Goal: Information Seeking & Learning: Find specific page/section

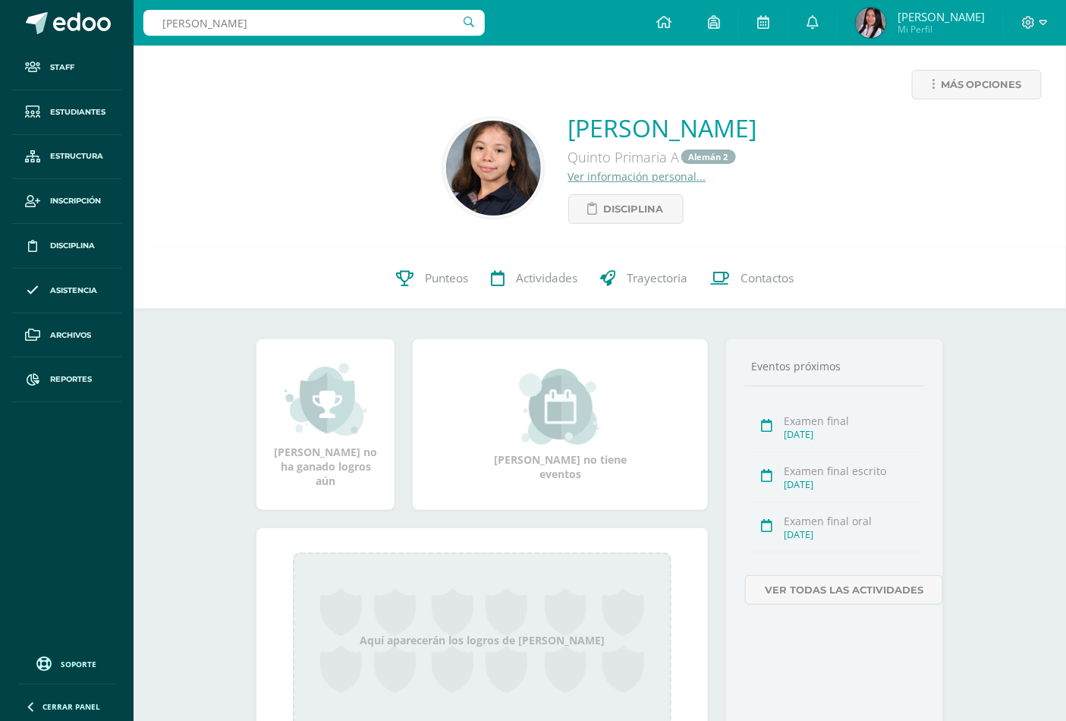
type input "pineda marroquin"
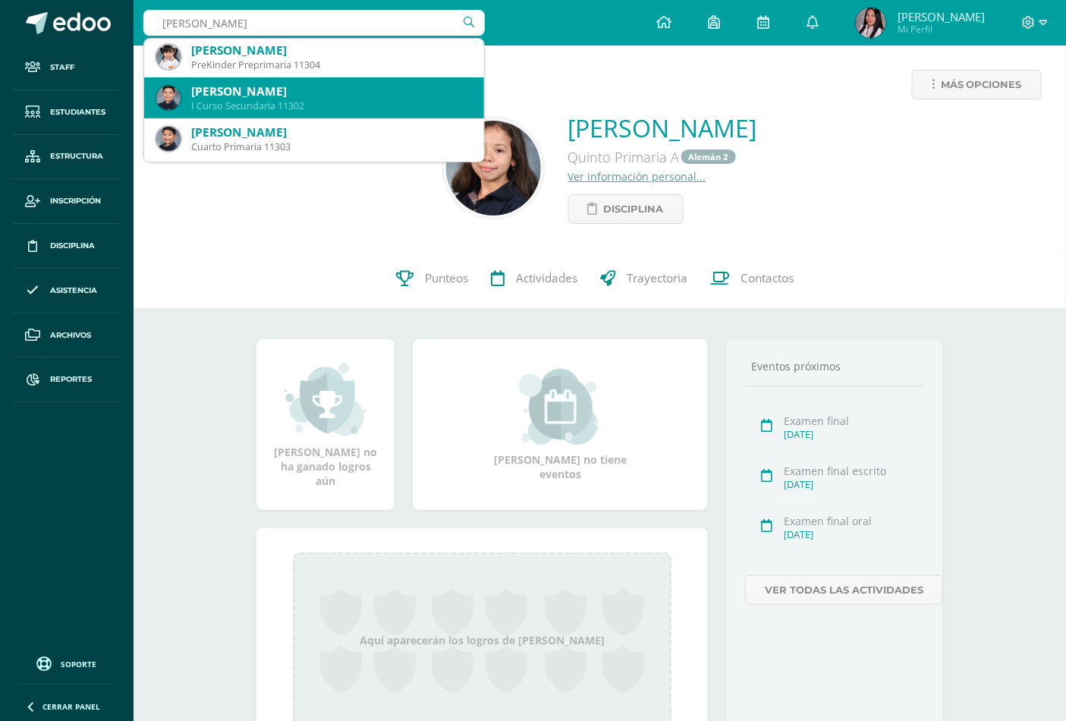
scroll to position [168, 0]
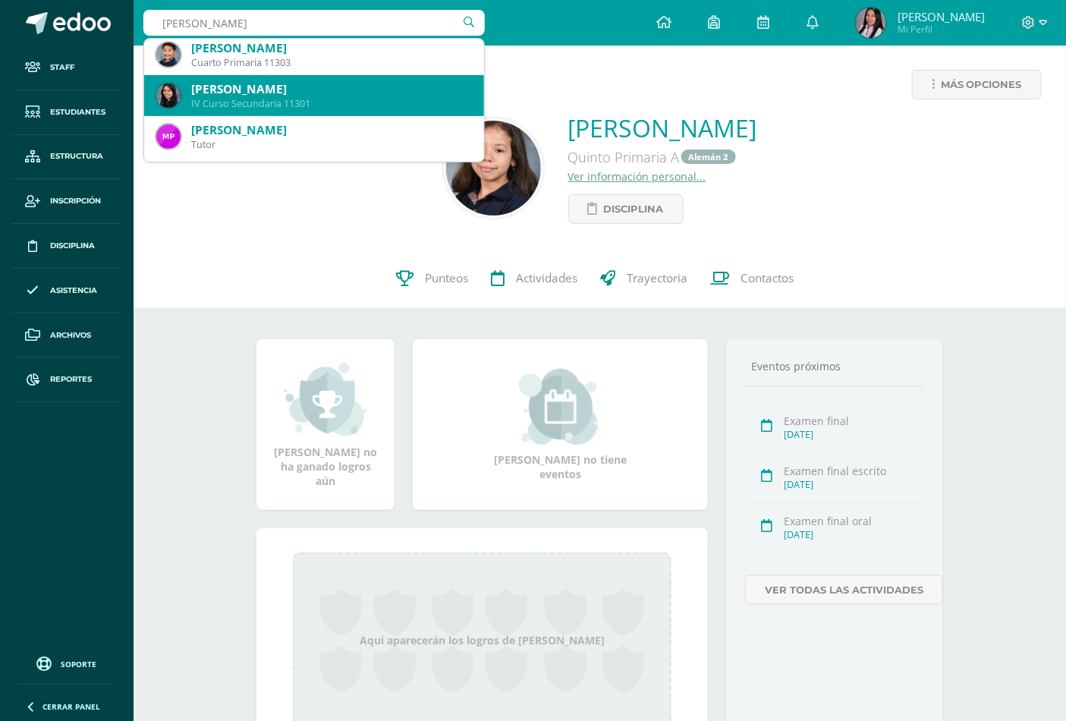
click at [303, 100] on div "IV Curso Secundaria 11301" at bounding box center [331, 103] width 281 height 13
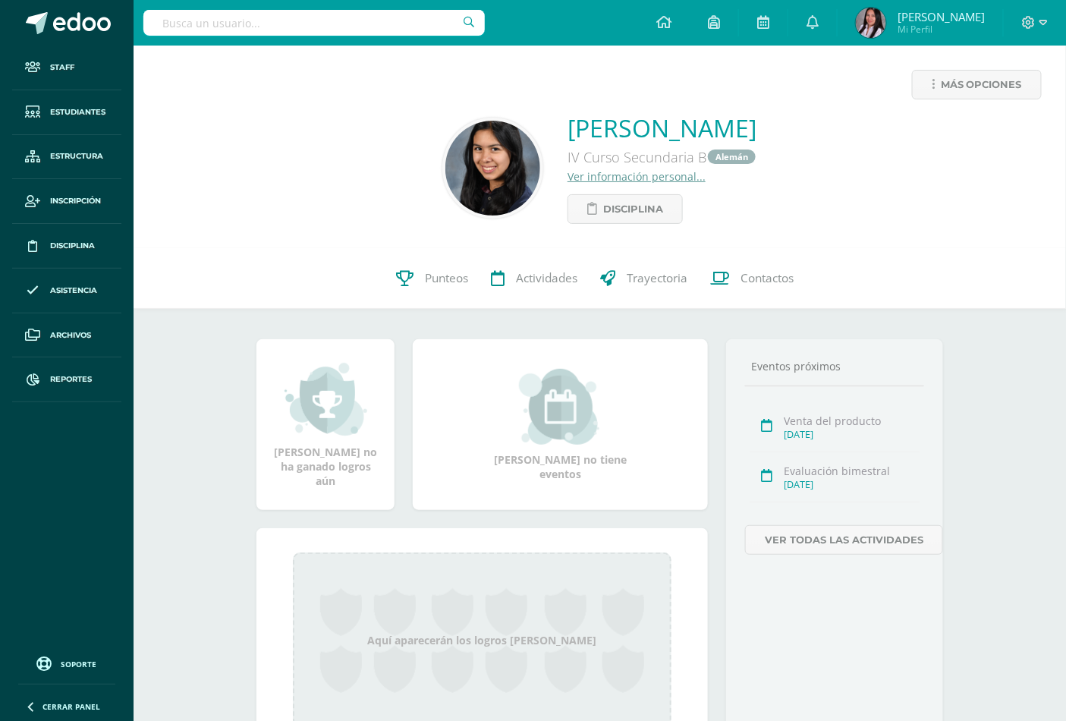
click at [354, 20] on input "text" at bounding box center [313, 23] width 341 height 26
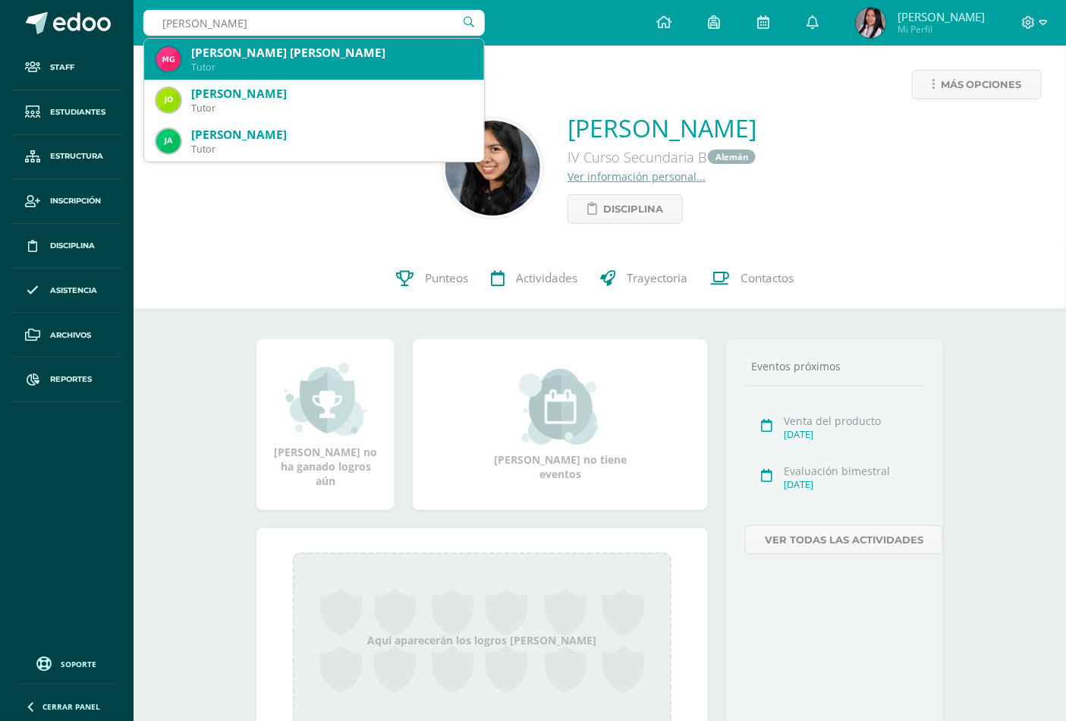
type input "maria jose guti"
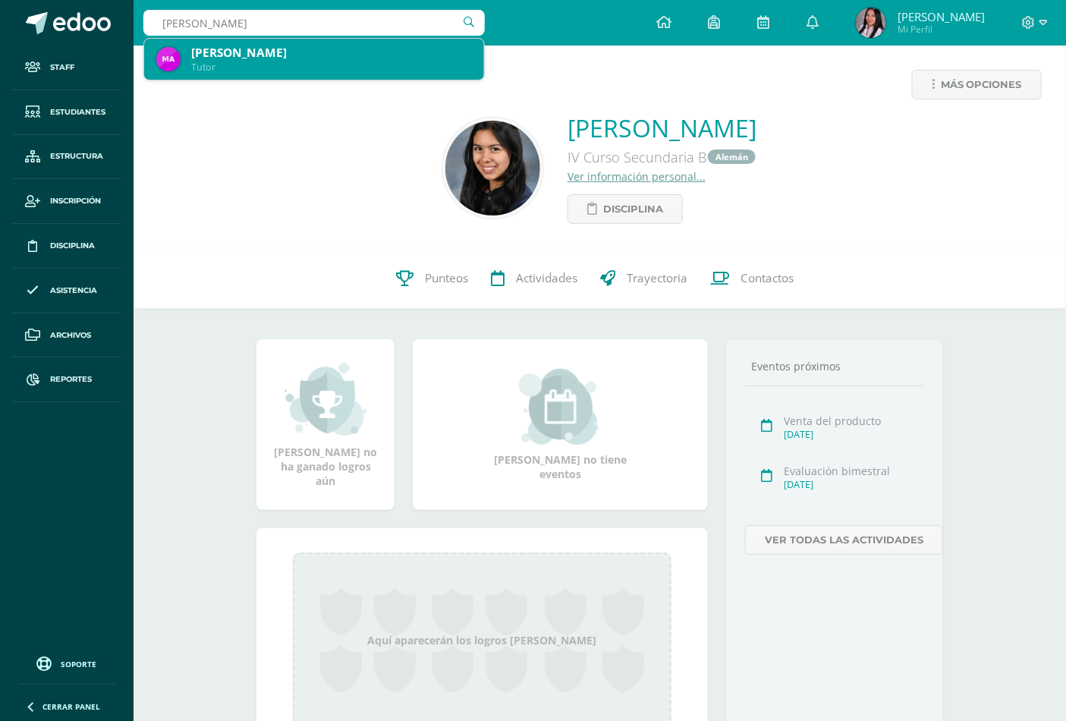
click at [357, 58] on div "Maria Jose Antillón de Gutierrez" at bounding box center [331, 53] width 281 height 16
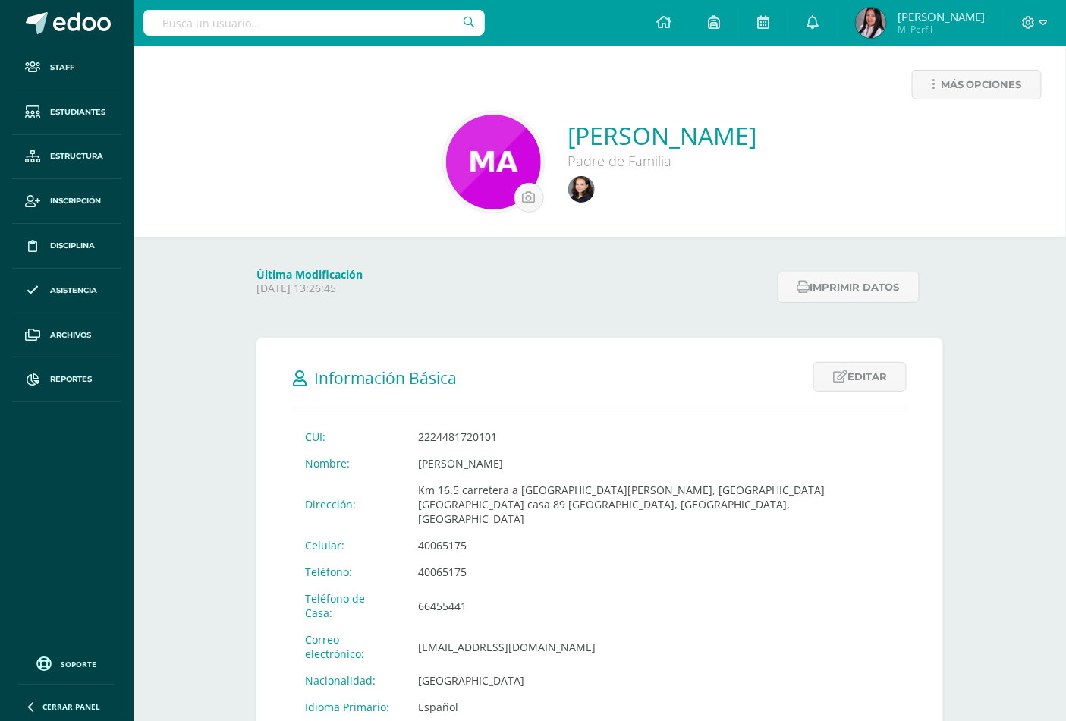
click at [262, 19] on input "text" at bounding box center [313, 23] width 341 height 26
type input "odeth aquino"
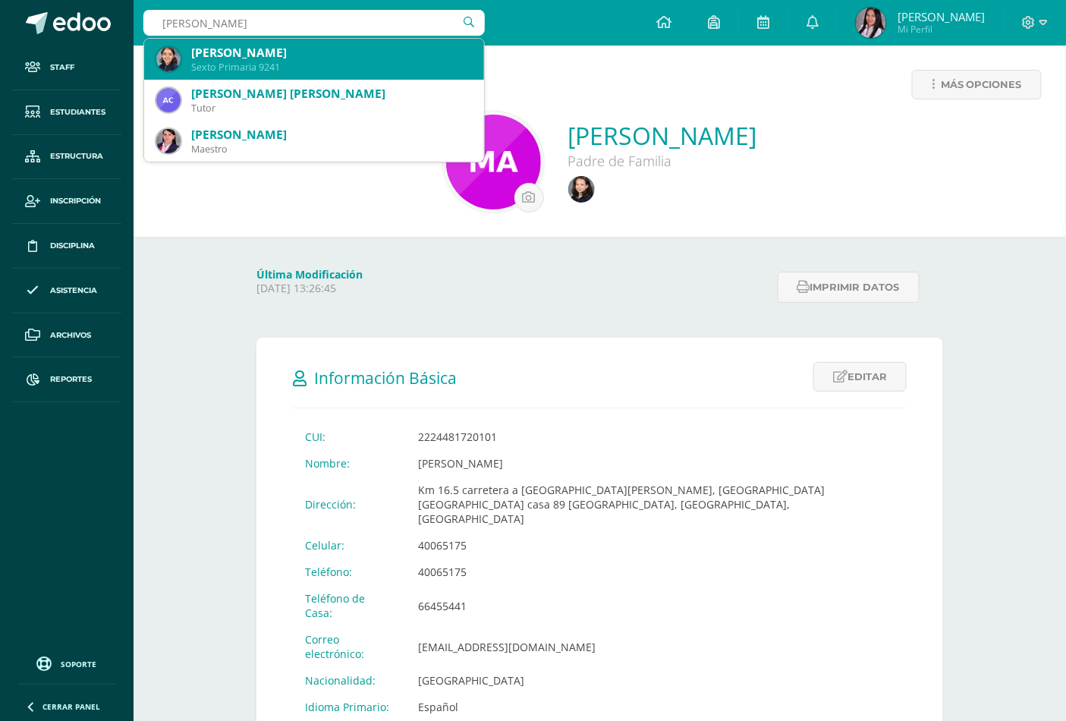
click at [255, 70] on div "Sexto Primaria 9241" at bounding box center [331, 67] width 281 height 13
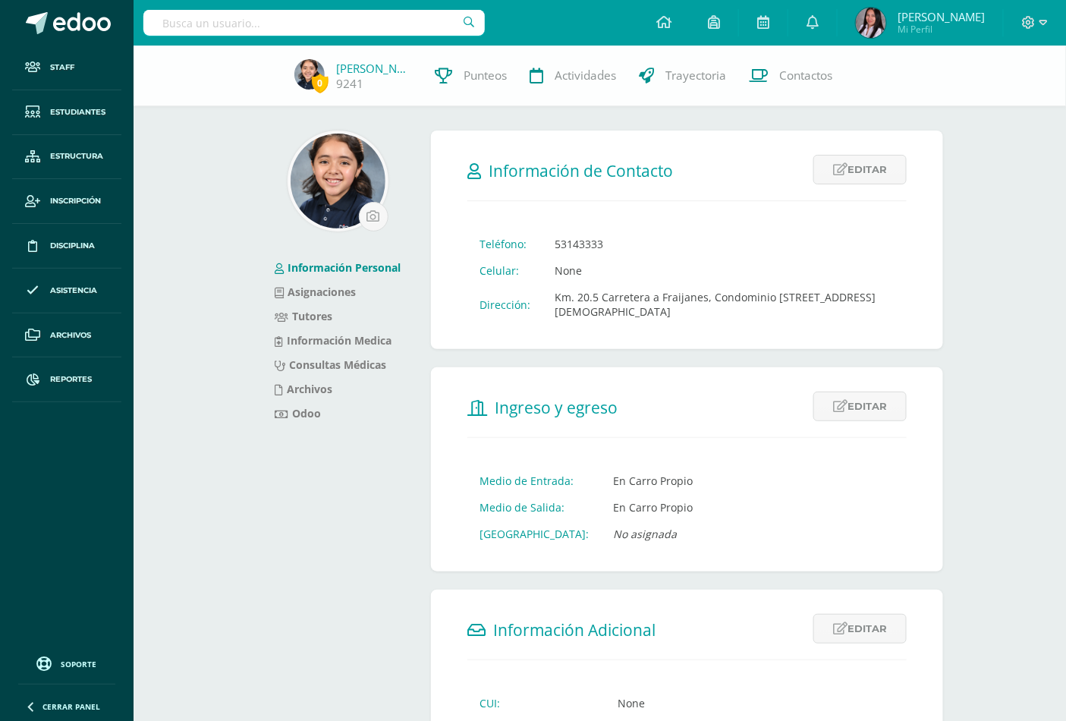
click at [276, 27] on input "text" at bounding box center [313, 23] width 341 height 26
type input "c"
type input "sebastian castellanos"
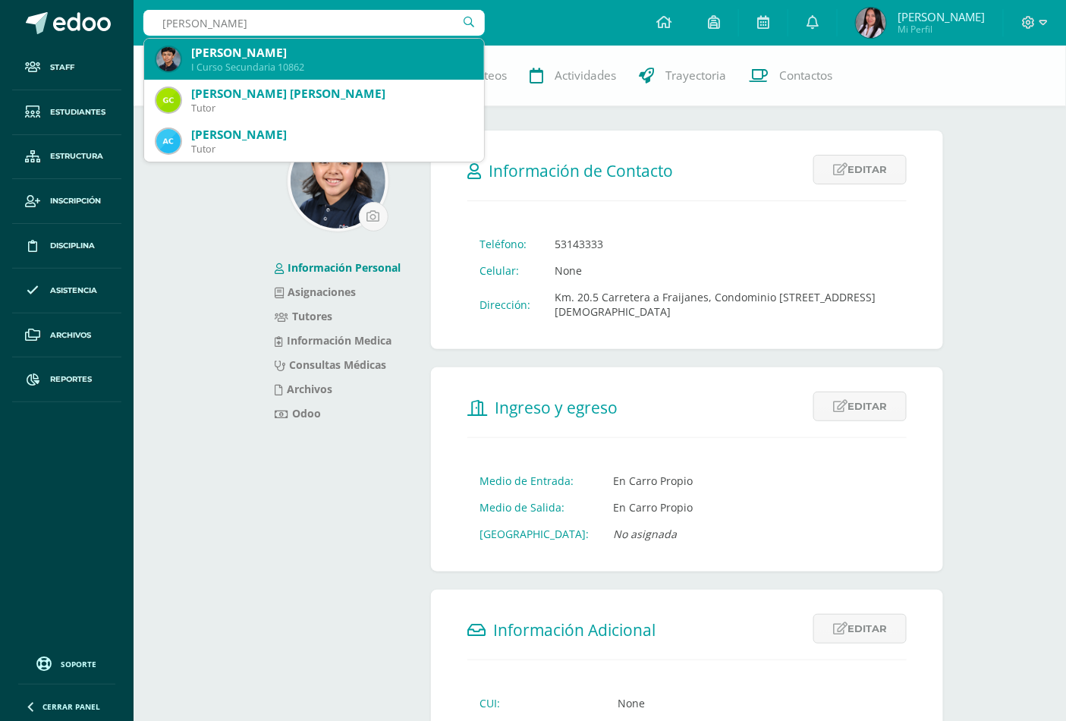
click at [313, 66] on div "I Curso Secundaria 10862" at bounding box center [331, 67] width 281 height 13
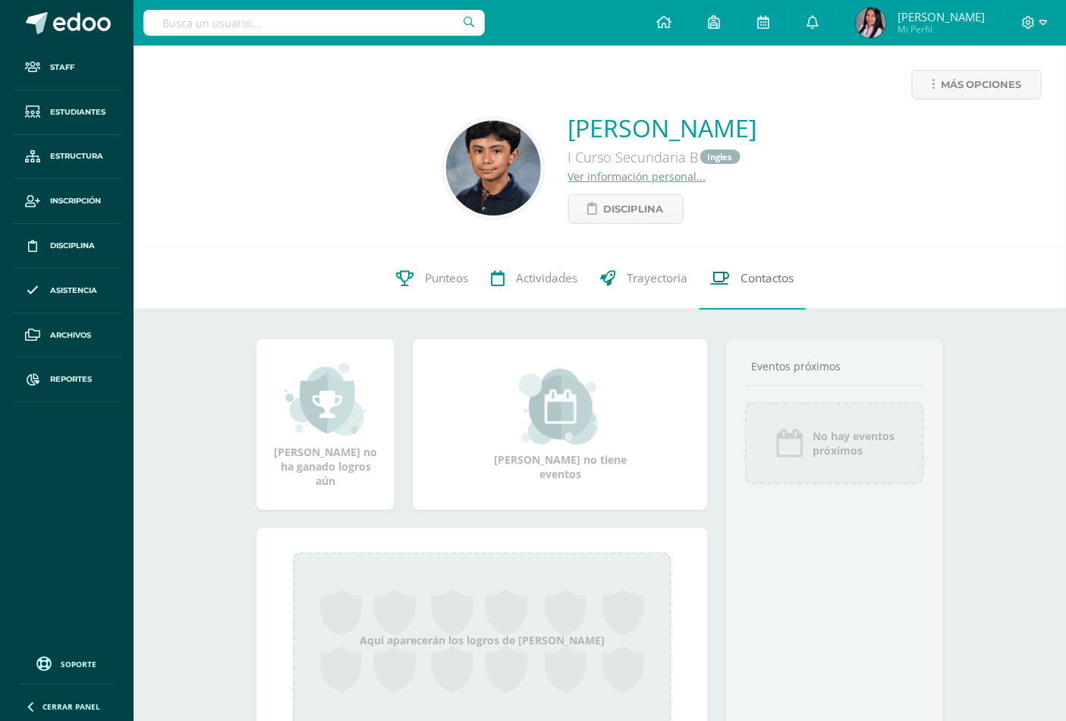
click at [749, 287] on link "Contactos" at bounding box center [753, 278] width 106 height 61
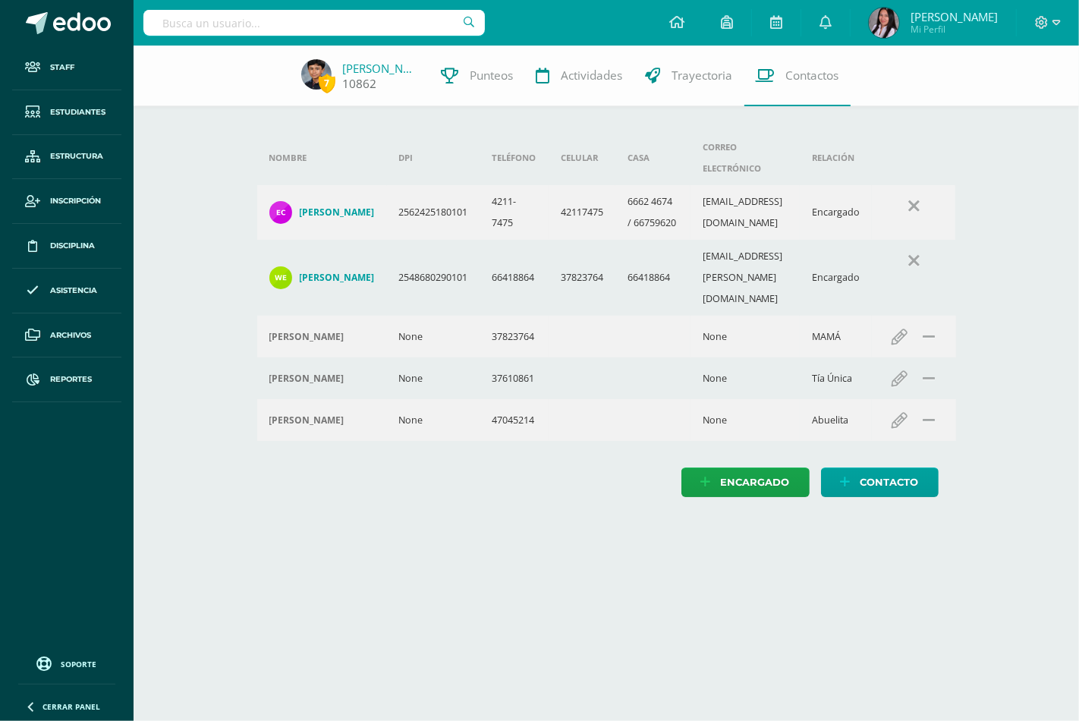
click at [367, 71] on link "[PERSON_NAME]" at bounding box center [381, 68] width 76 height 15
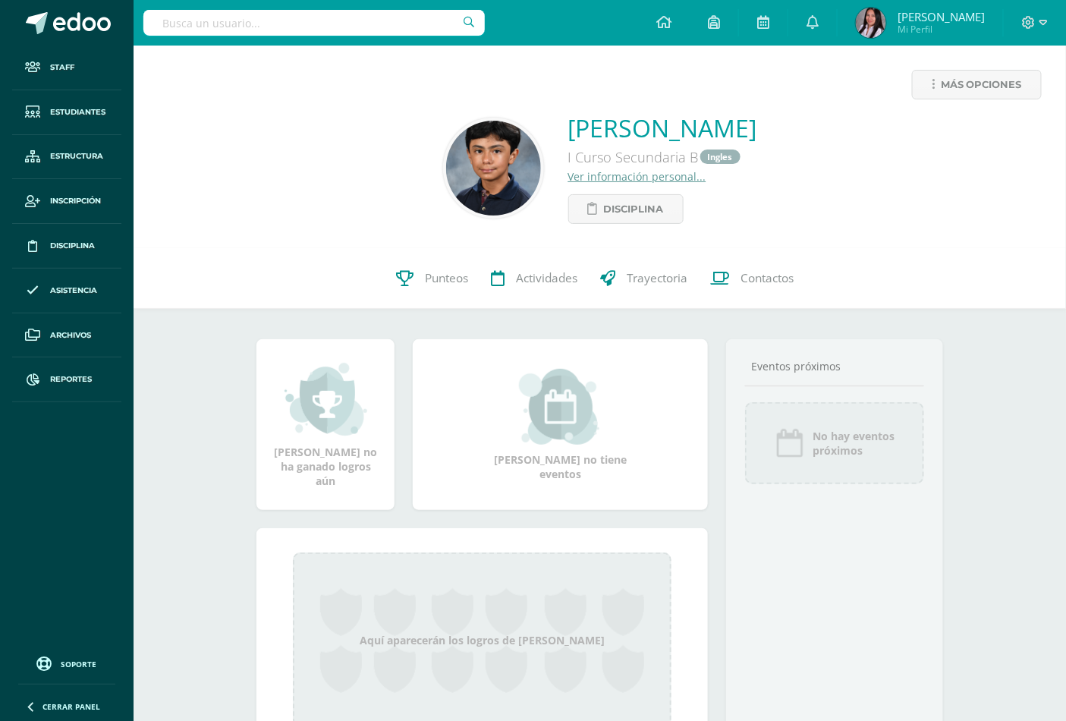
click at [568, 172] on link "Ver información personal..." at bounding box center [637, 176] width 138 height 14
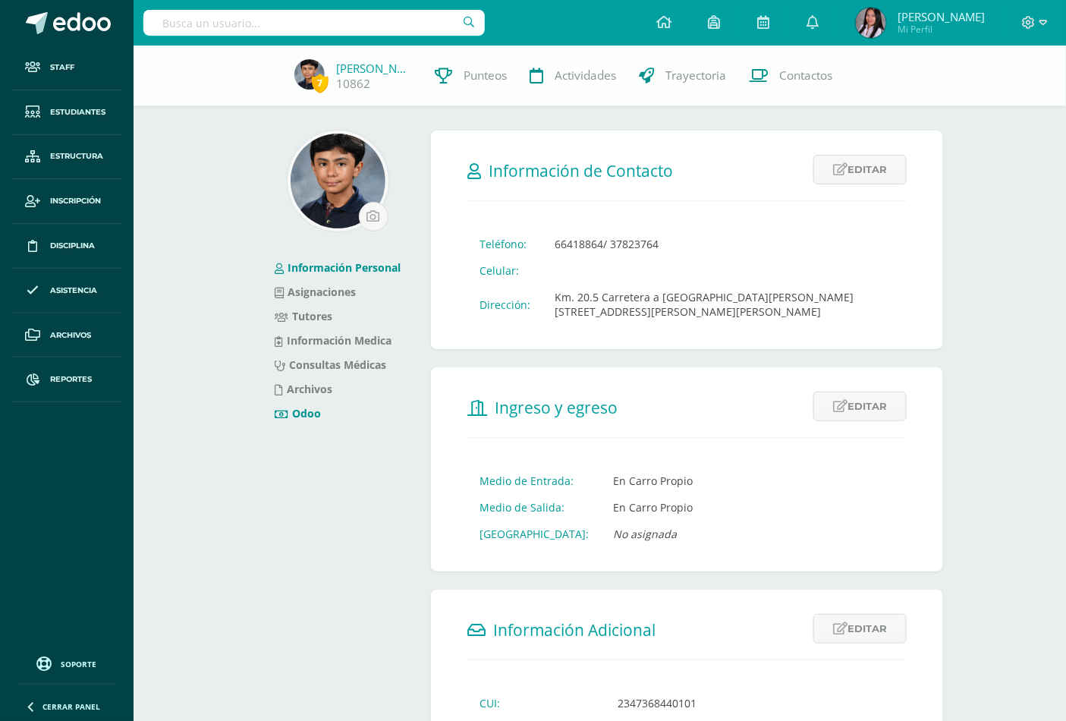
click at [302, 415] on link "Odoo" at bounding box center [298, 413] width 46 height 14
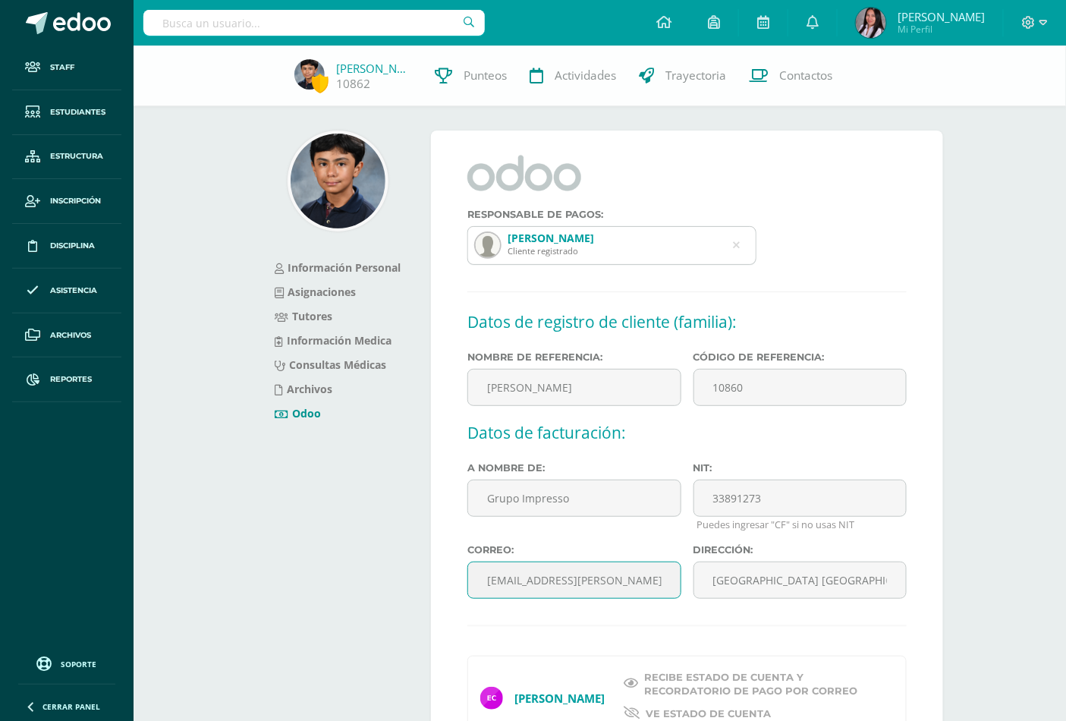
drag, startPoint x: 483, startPoint y: 586, endPoint x: 640, endPoint y: 580, distance: 157.2
click at [640, 580] on input "espina.wendy@gmail.com." at bounding box center [573, 579] width 213 height 37
click at [208, 27] on input "text" at bounding box center [313, 23] width 341 height 26
type input "kevin sandoval"
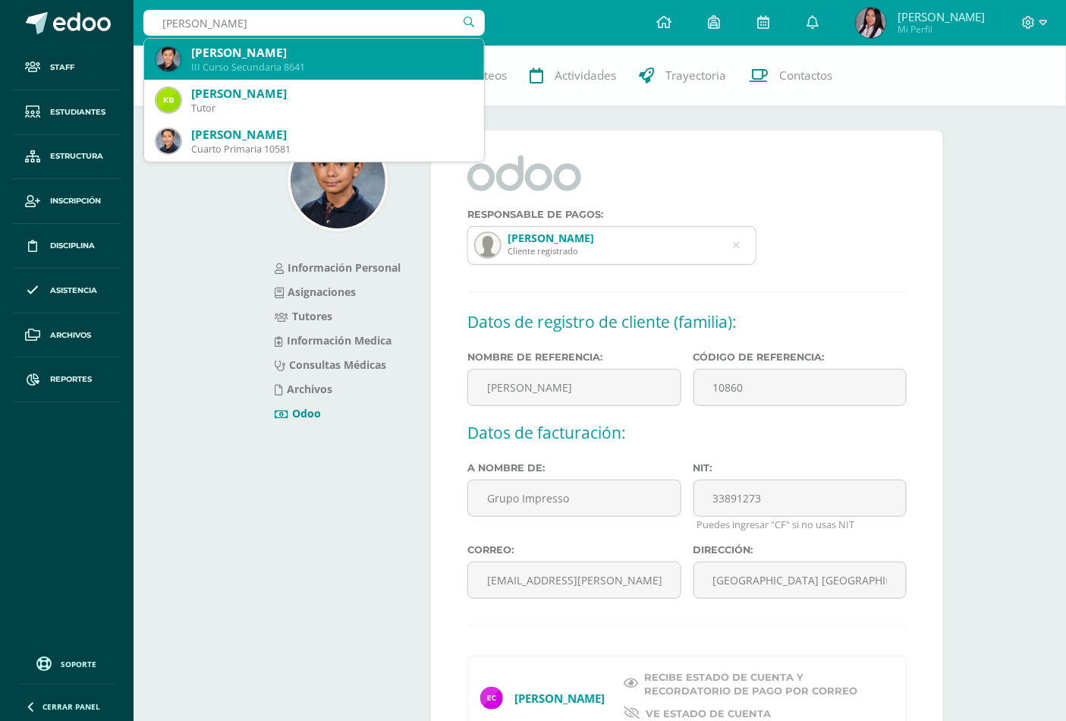
click at [221, 57] on div "Kevin José Sandoval Mansilla" at bounding box center [331, 53] width 281 height 16
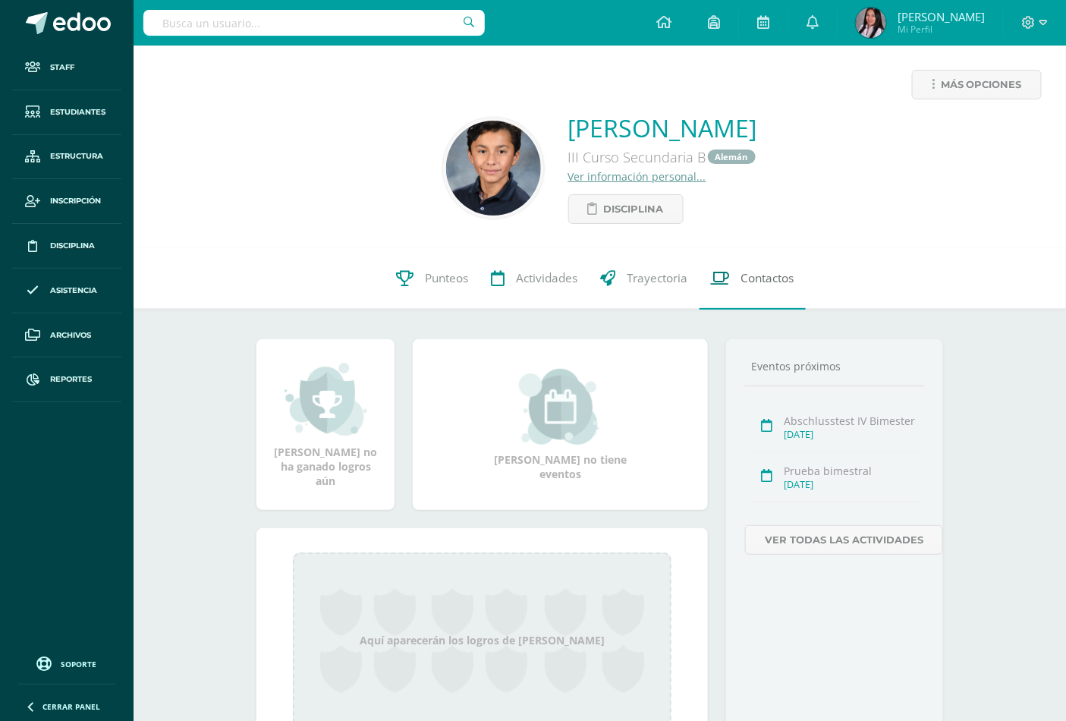
click at [744, 285] on span "Contactos" at bounding box center [767, 279] width 53 height 16
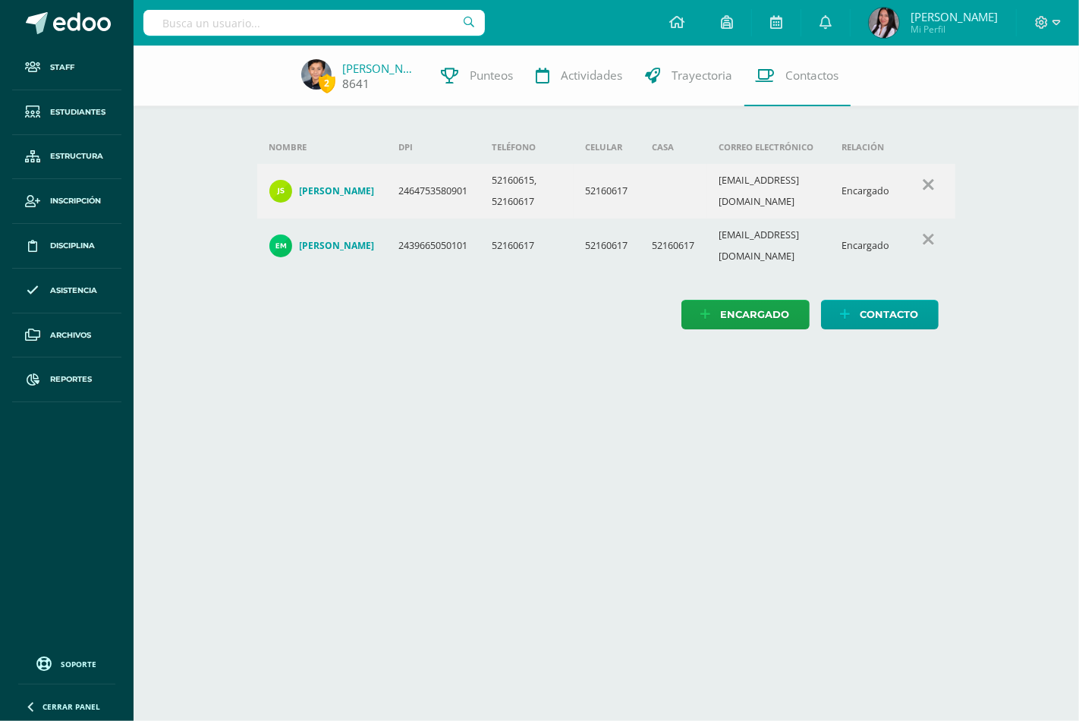
click at [355, 76] on link "8641" at bounding box center [356, 84] width 27 height 16
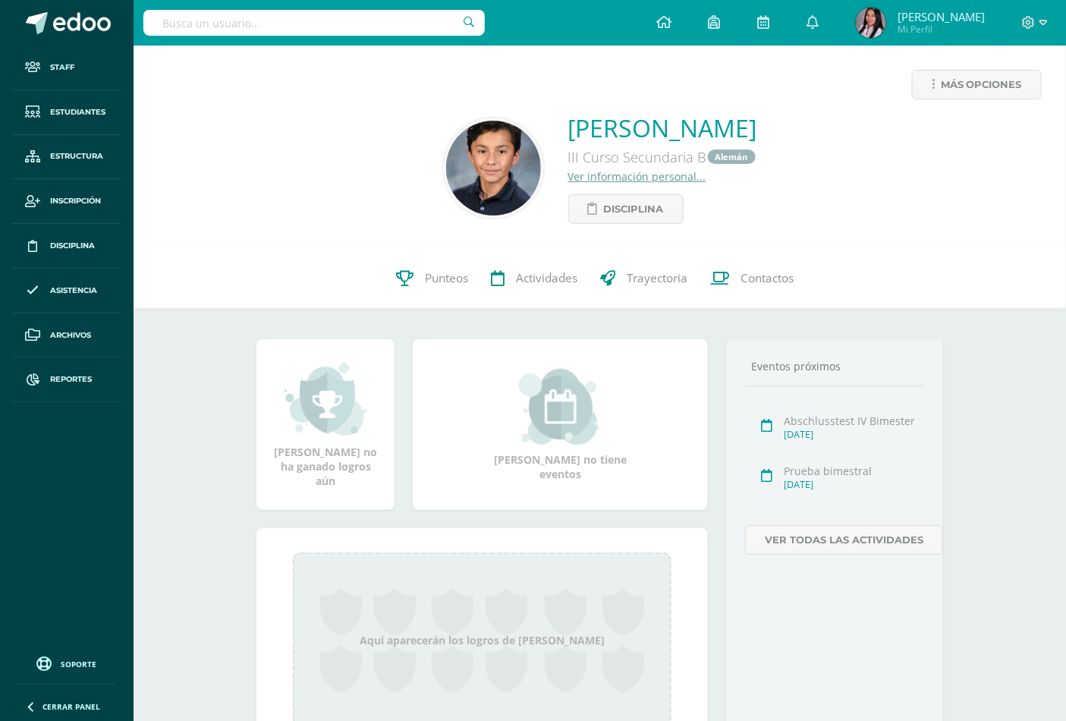
click at [568, 178] on link "Ver información personal..." at bounding box center [637, 176] width 138 height 14
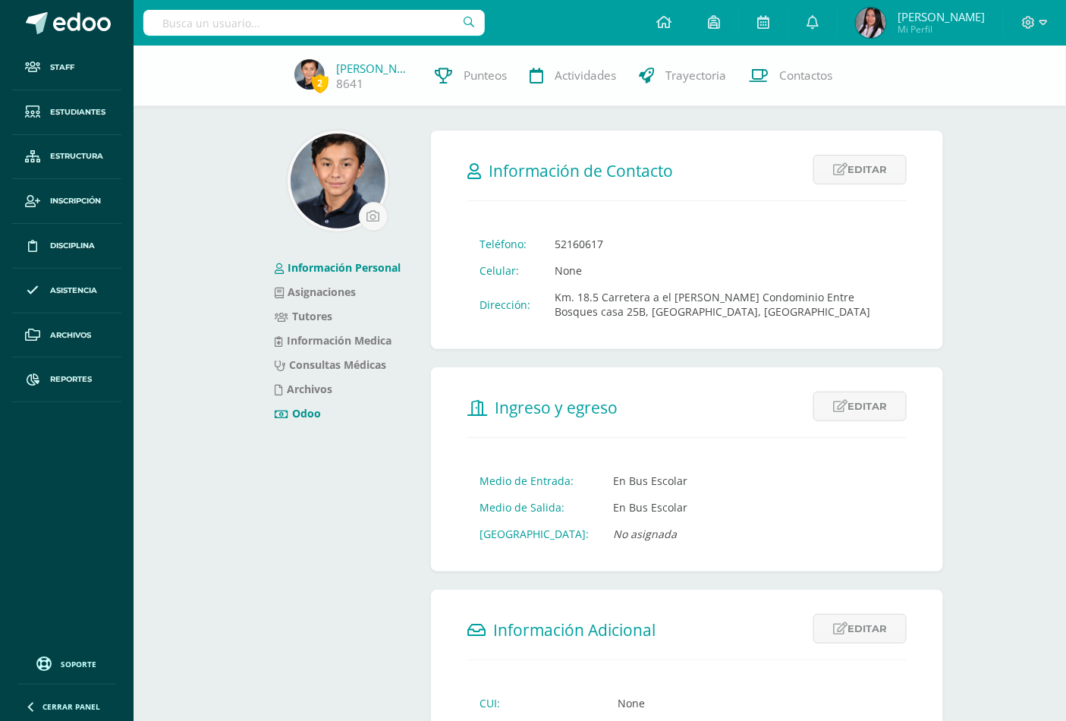
click at [300, 411] on link "Odoo" at bounding box center [298, 413] width 46 height 14
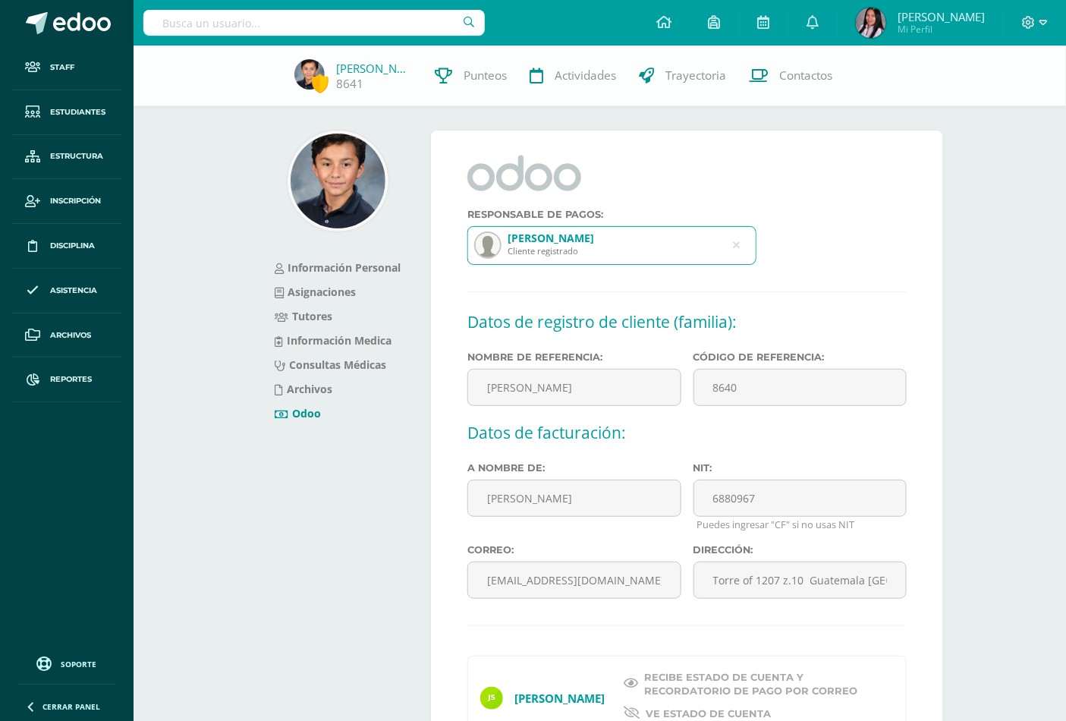
click at [303, 20] on input "text" at bounding box center [313, 23] width 341 height 26
type input "[PERSON_NAME]"
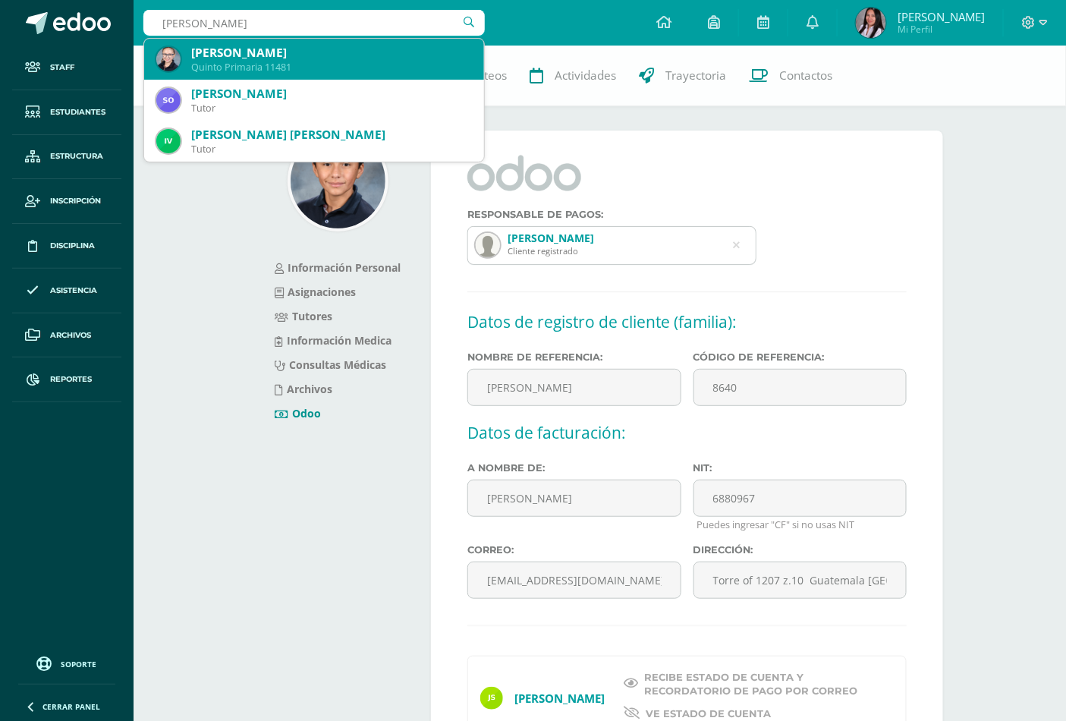
click at [291, 51] on div "[PERSON_NAME]" at bounding box center [331, 53] width 281 height 16
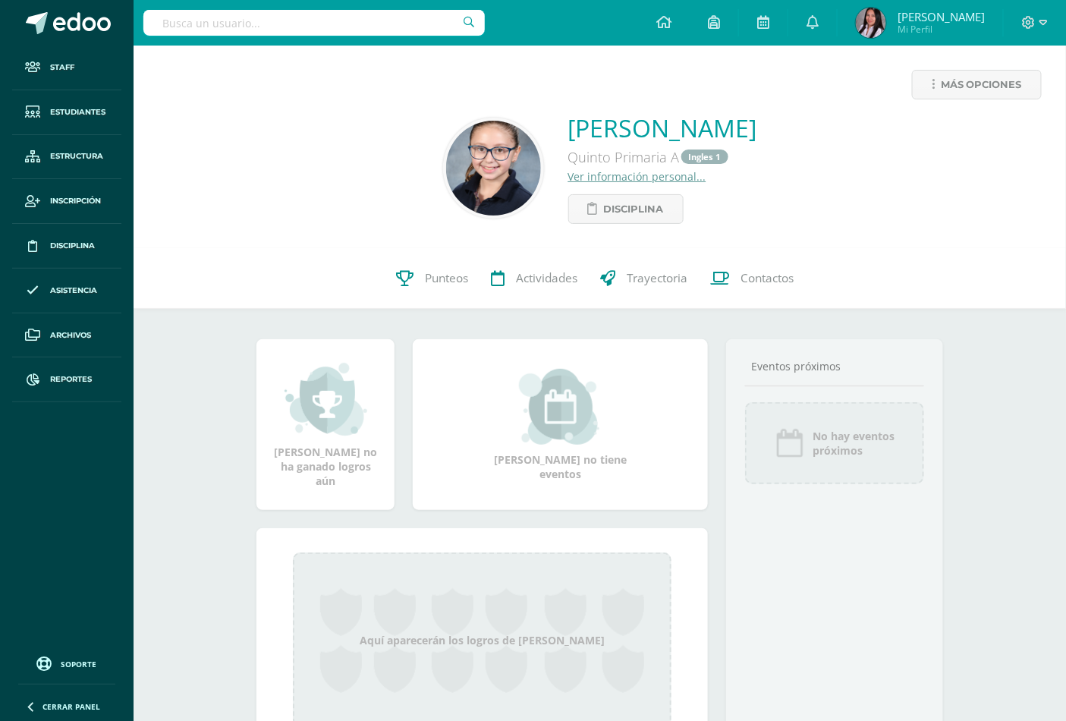
click at [655, 180] on link "Ver información personal..." at bounding box center [637, 176] width 138 height 14
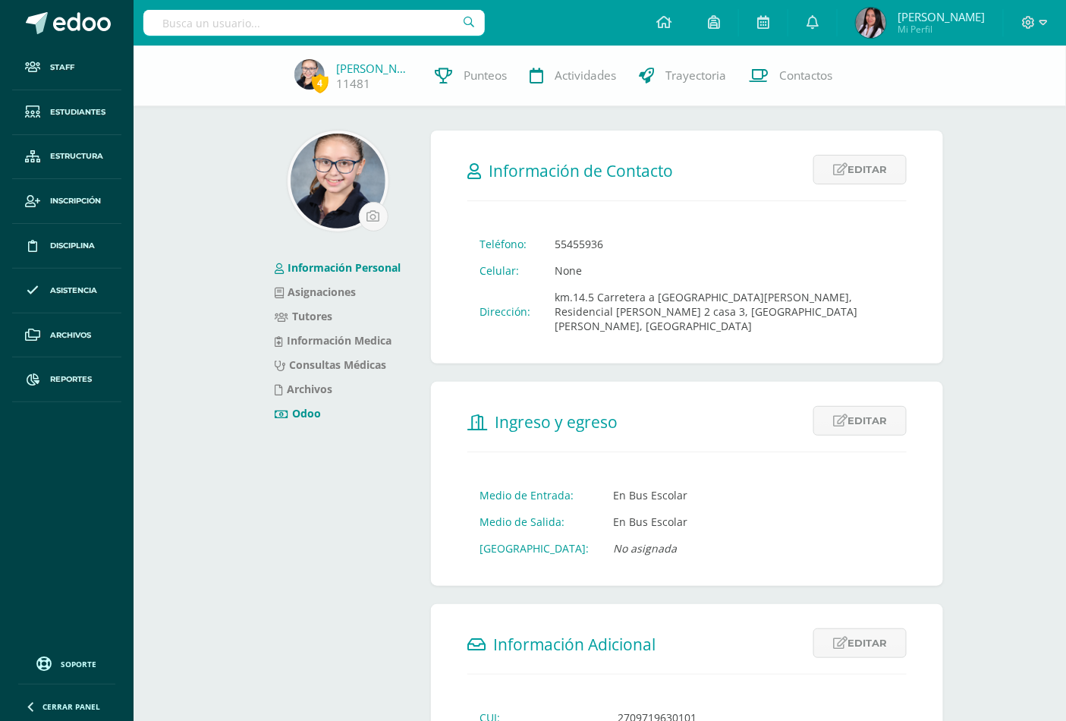
click at [303, 412] on link "Odoo" at bounding box center [298, 413] width 46 height 14
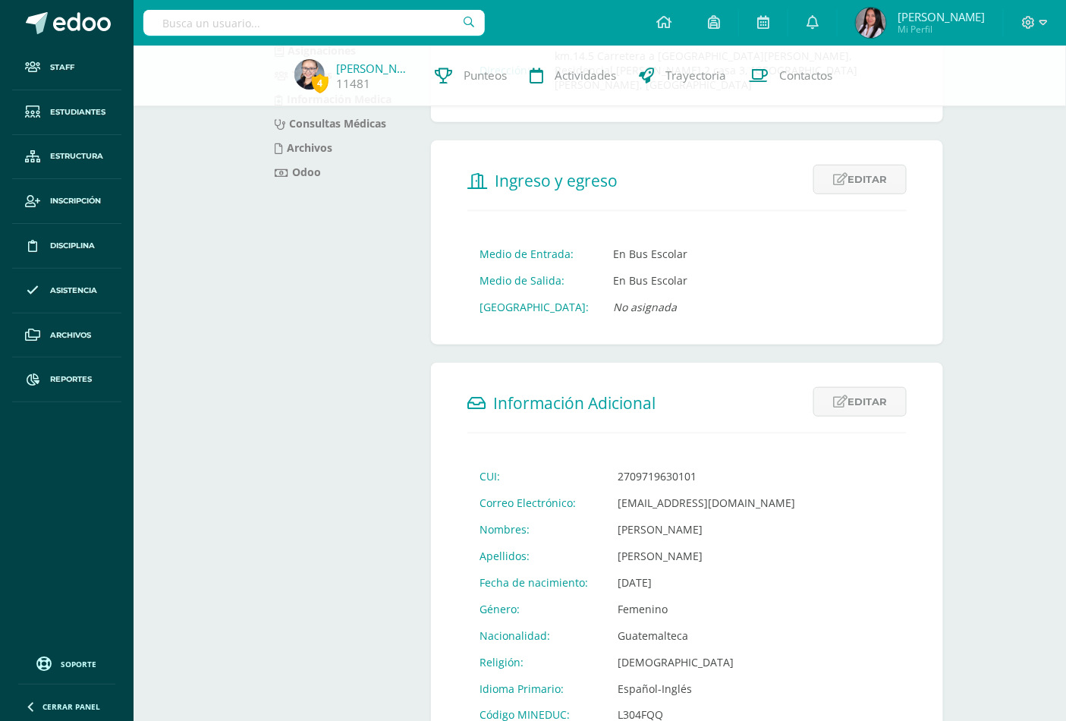
scroll to position [337, 0]
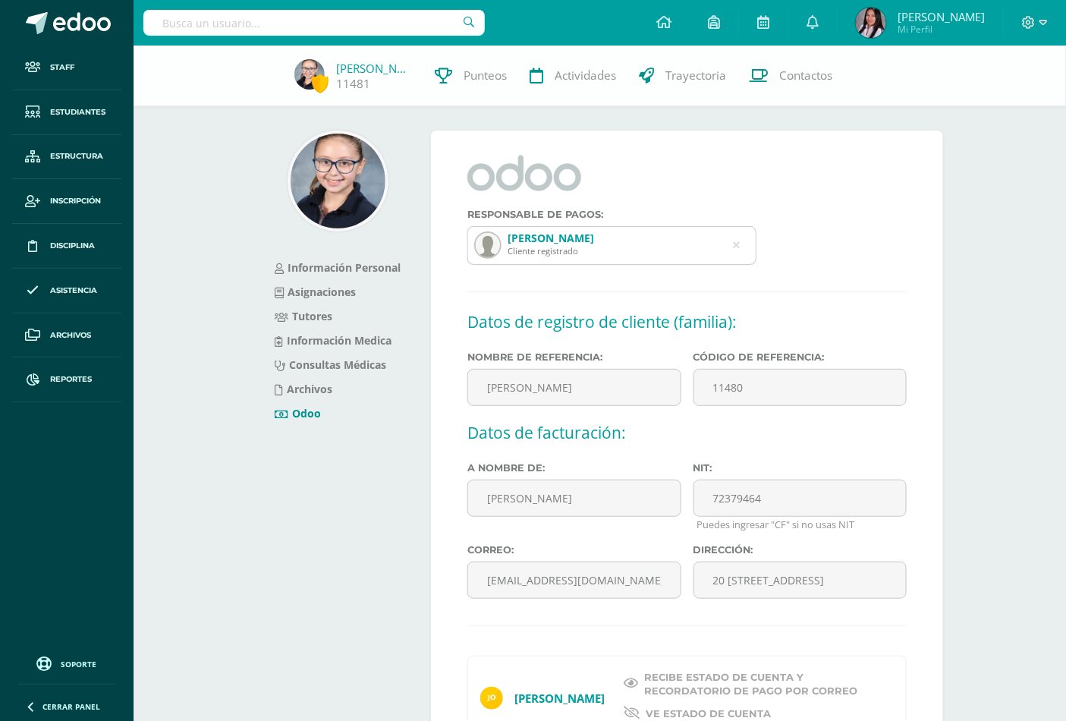
click at [246, 19] on input "text" at bounding box center [313, 23] width 341 height 26
type input "fabiana orellana"
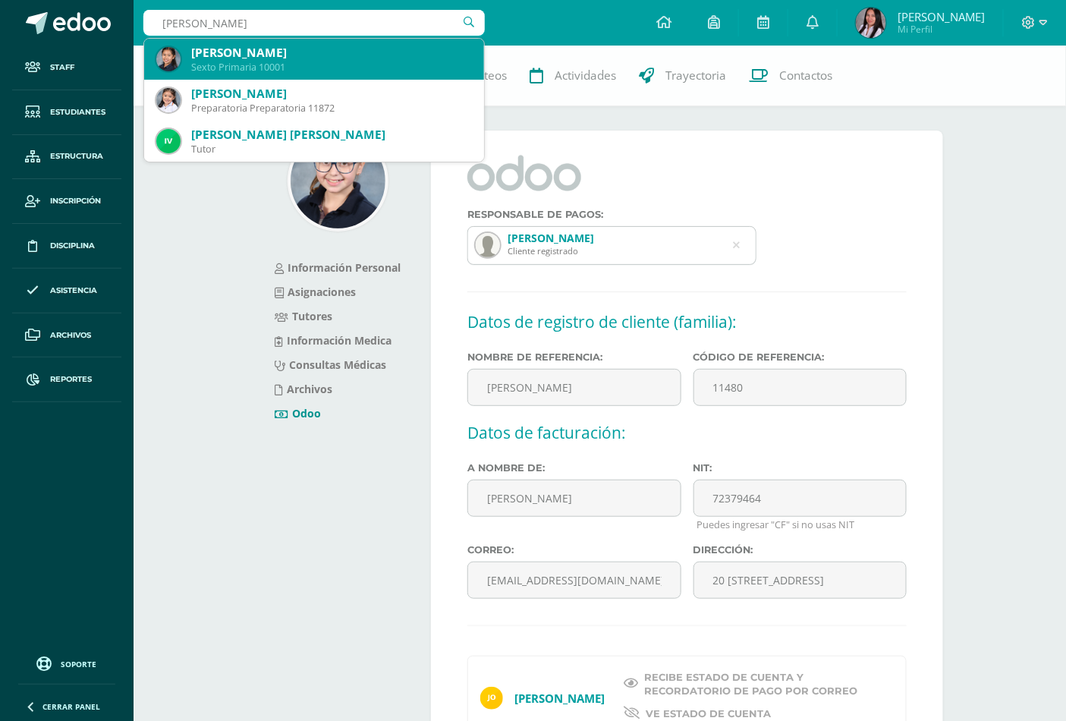
click at [337, 49] on div "Fabiana Orellana Ramazzini" at bounding box center [331, 53] width 281 height 16
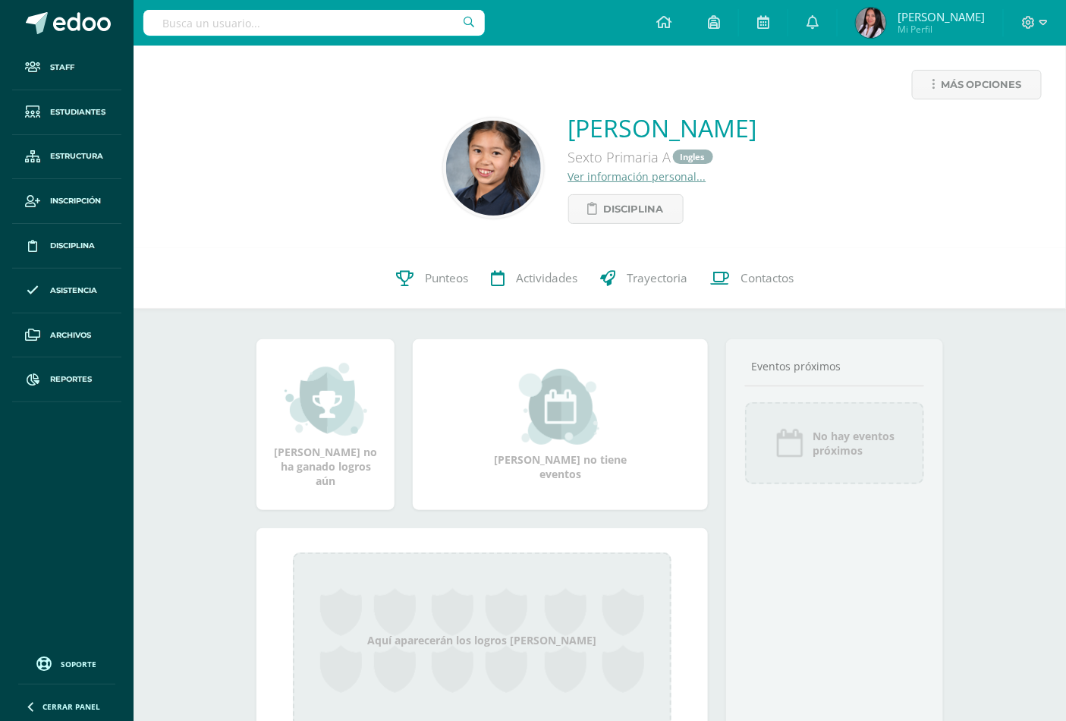
click at [266, 24] on input "text" at bounding box center [313, 23] width 341 height 26
type input "ninfa pineda"
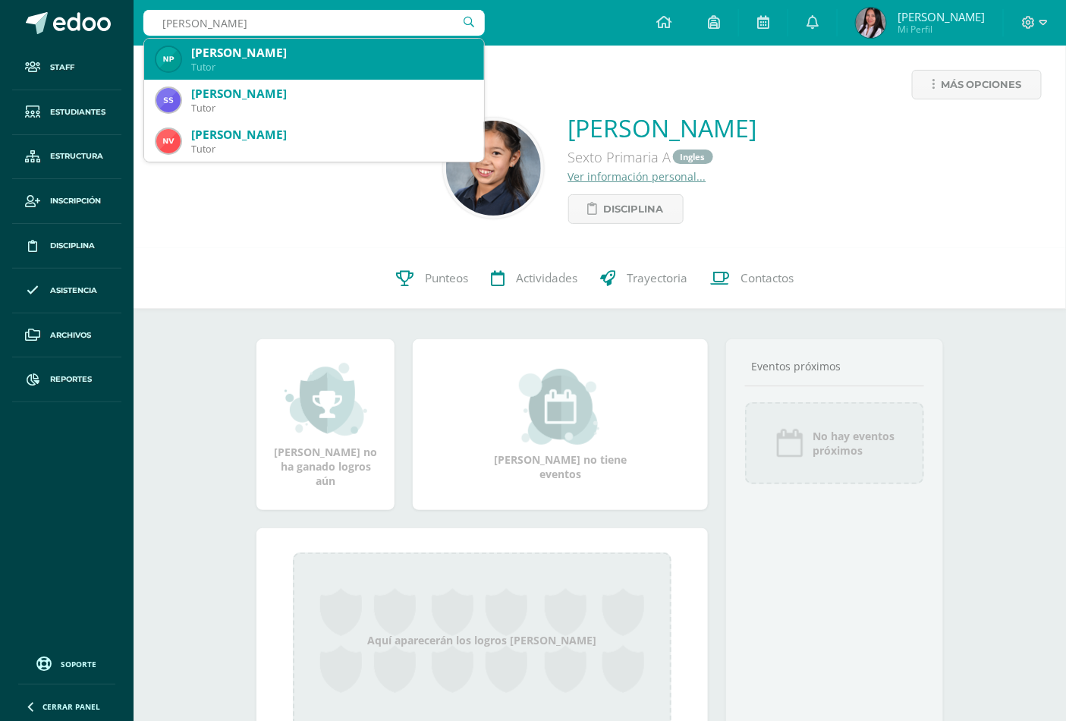
click at [266, 52] on div "Ninfa Isabel Pineda Ochoa" at bounding box center [331, 53] width 281 height 16
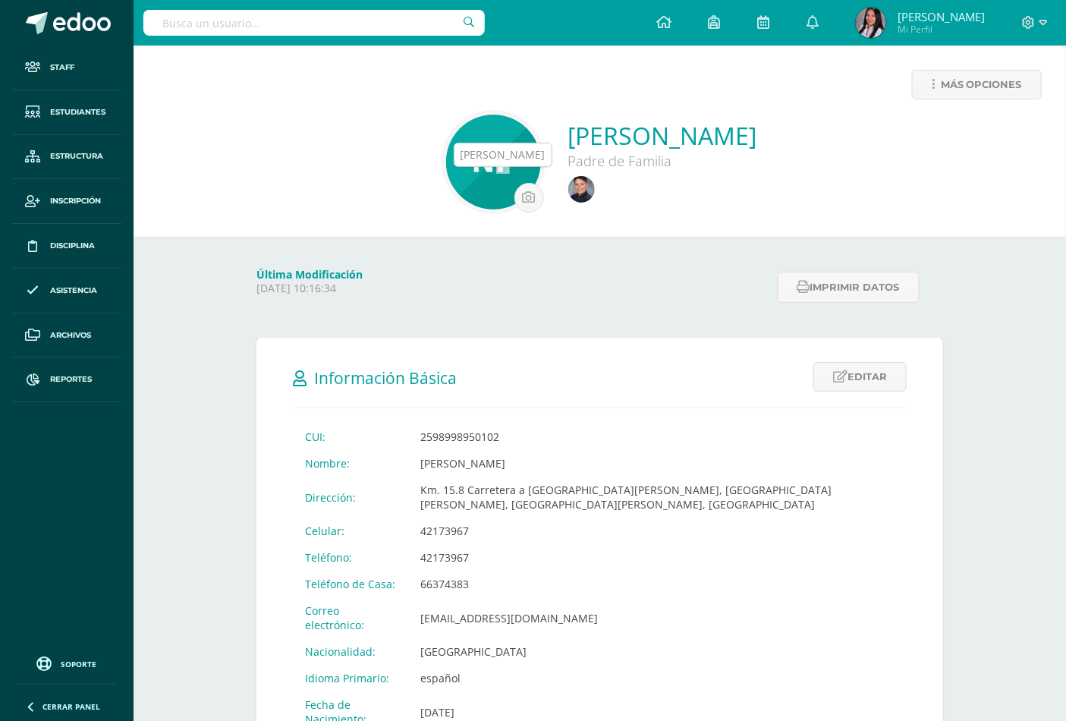
click at [568, 190] on img at bounding box center [581, 189] width 27 height 27
